Goal: Task Accomplishment & Management: Manage account settings

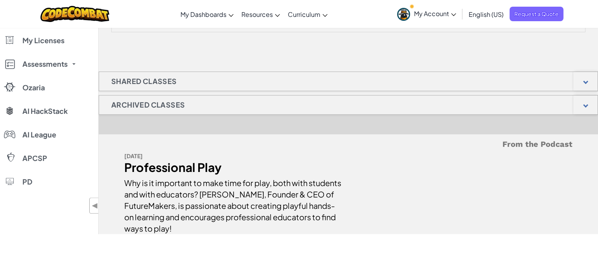
scroll to position [472, 0]
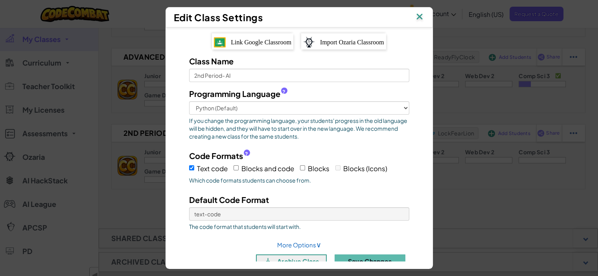
scroll to position [16, 0]
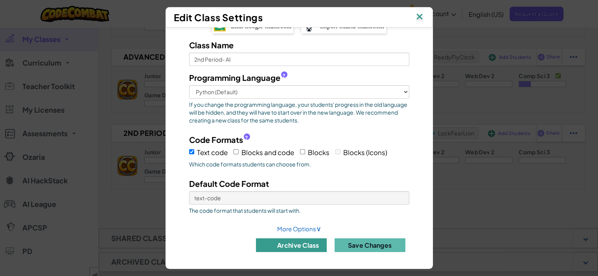
click at [288, 245] on button "archive class" at bounding box center [291, 246] width 71 height 14
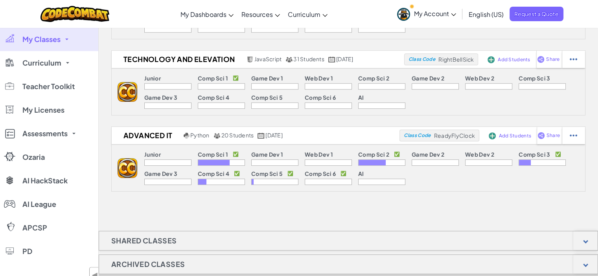
scroll to position [393, 0]
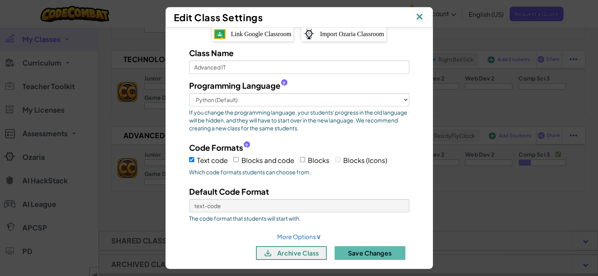
scroll to position [16, 0]
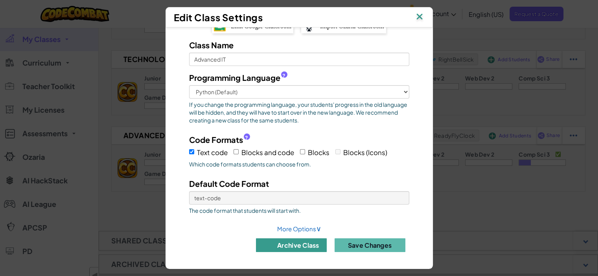
click at [285, 247] on button "archive class" at bounding box center [291, 246] width 71 height 14
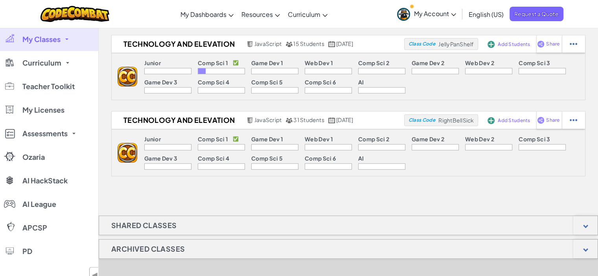
scroll to position [275, 0]
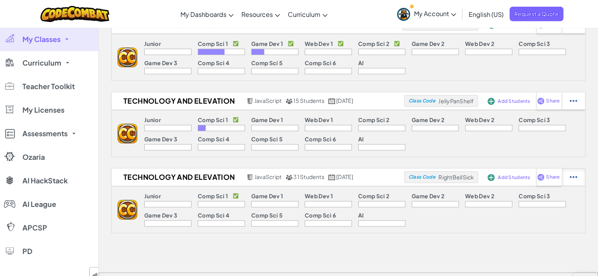
select select "javascript"
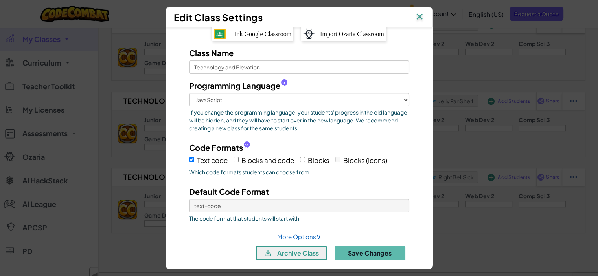
scroll to position [16, 0]
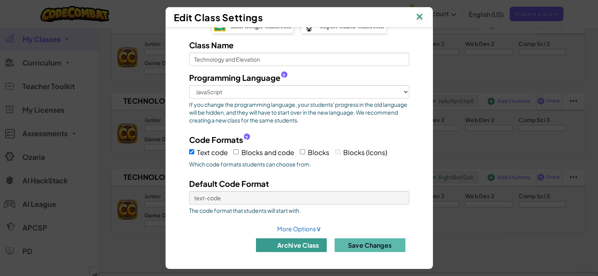
click at [300, 249] on button "archive class" at bounding box center [291, 246] width 71 height 14
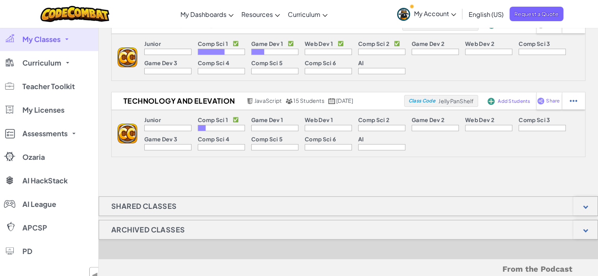
scroll to position [157, 0]
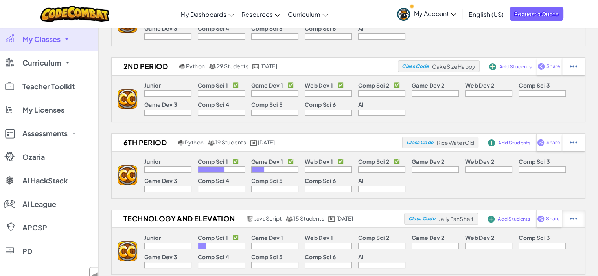
select select "javascript"
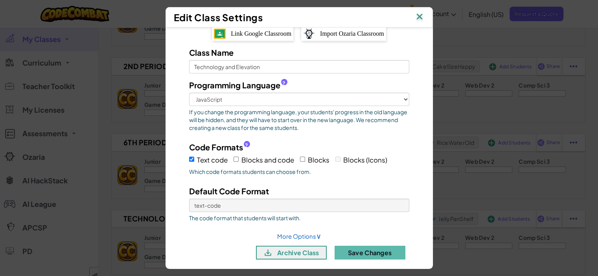
scroll to position [16, 0]
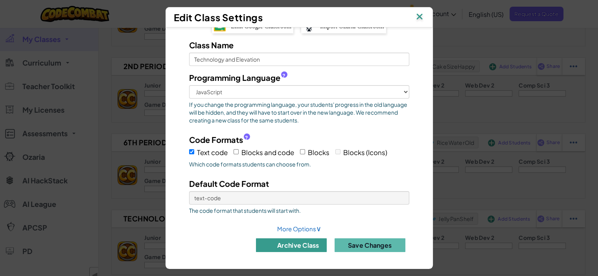
click at [292, 245] on button "archive class" at bounding box center [291, 246] width 71 height 14
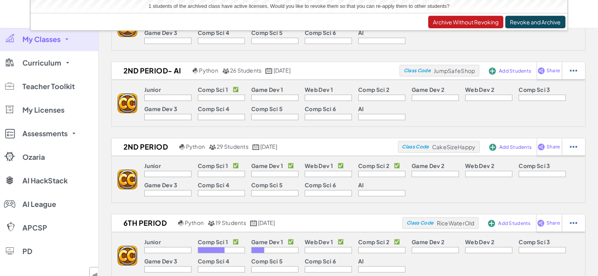
scroll to position [79, 0]
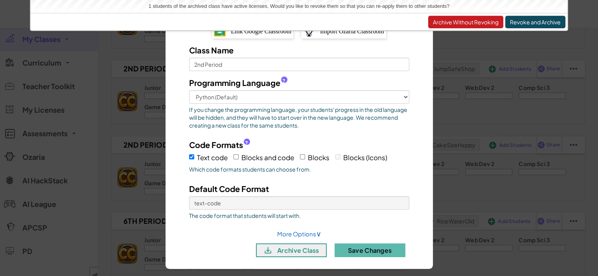
scroll to position [16, 0]
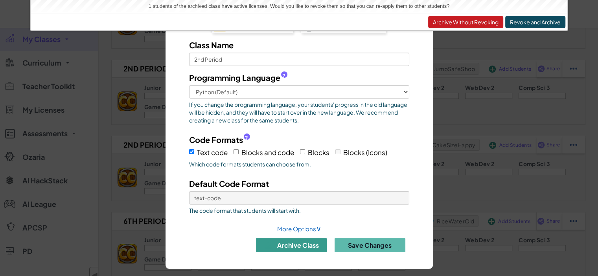
click at [296, 243] on button "archive class" at bounding box center [291, 246] width 71 height 14
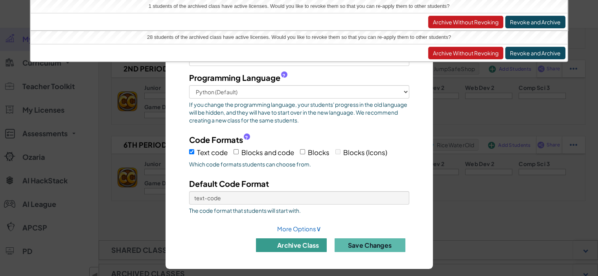
click at [297, 243] on button "archive class" at bounding box center [291, 246] width 71 height 14
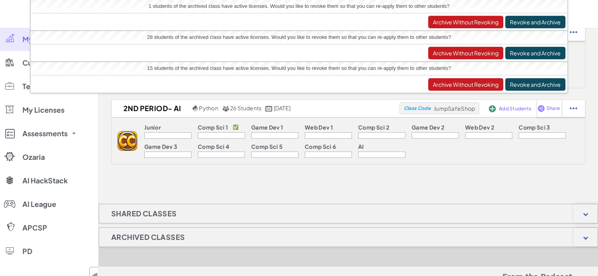
scroll to position [0, 0]
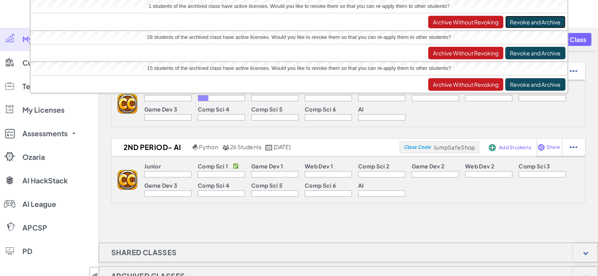
click at [546, 20] on button "Revoke and Archive" at bounding box center [535, 22] width 60 height 13
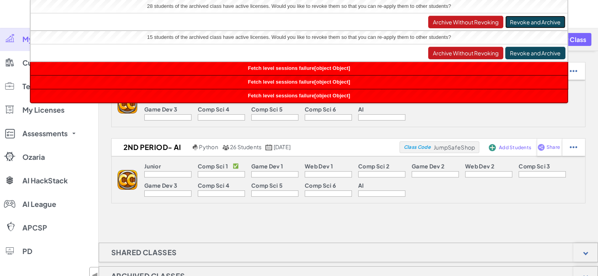
click at [546, 20] on button "Revoke and Archive" at bounding box center [535, 22] width 60 height 13
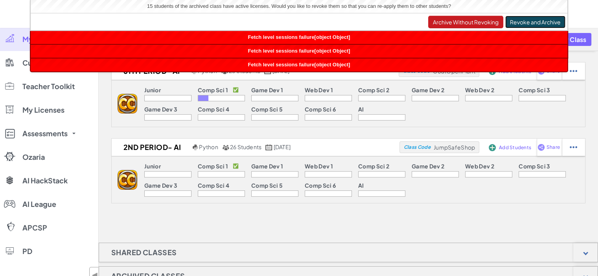
click at [546, 20] on button "Revoke and Archive" at bounding box center [535, 22] width 60 height 13
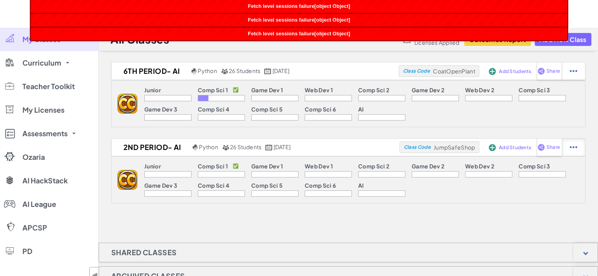
click at [576, 80] on div at bounding box center [573, 71] width 23 height 17
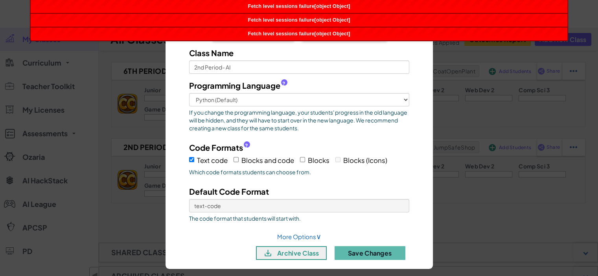
scroll to position [16, 0]
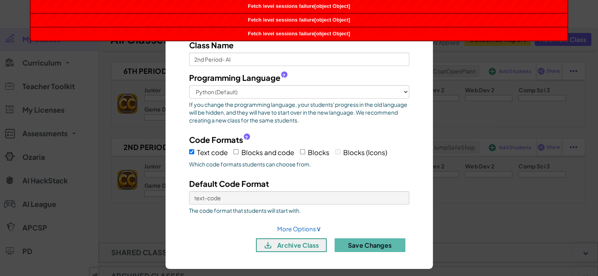
click at [523, 209] on div "Edit Class Settings Link Google Classroom Import Ozaria Classroom Class Name 2n…" at bounding box center [299, 138] width 598 height 276
click at [564, 225] on div "Edit Class Settings Link Google Classroom Import Ozaria Classroom Class Name 2n…" at bounding box center [299, 138] width 598 height 276
click at [99, 108] on div "Edit Class Settings Link Google Classroom Import Ozaria Classroom Class Name 2n…" at bounding box center [299, 138] width 598 height 276
